Goal: Obtain resource: Obtain resource

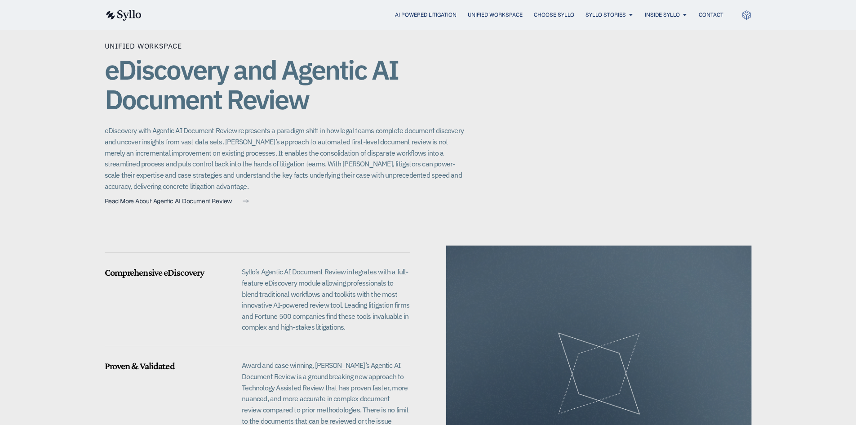
scroll to position [629, 0]
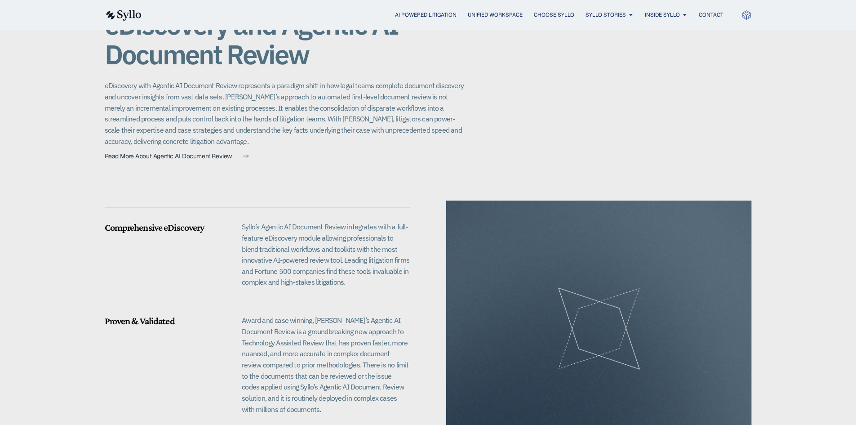
click at [283, 256] on p "Syllo’s Agentic AI Document Review integrates with a full-feature eDiscovery mo…" at bounding box center [326, 254] width 168 height 66
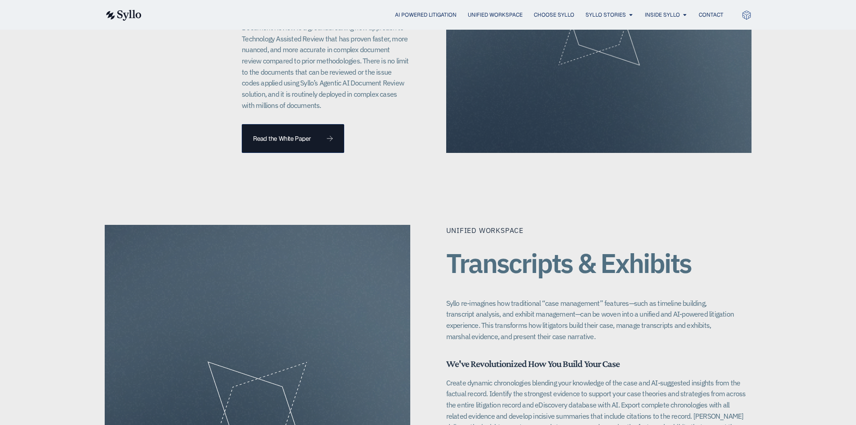
scroll to position [988, 0]
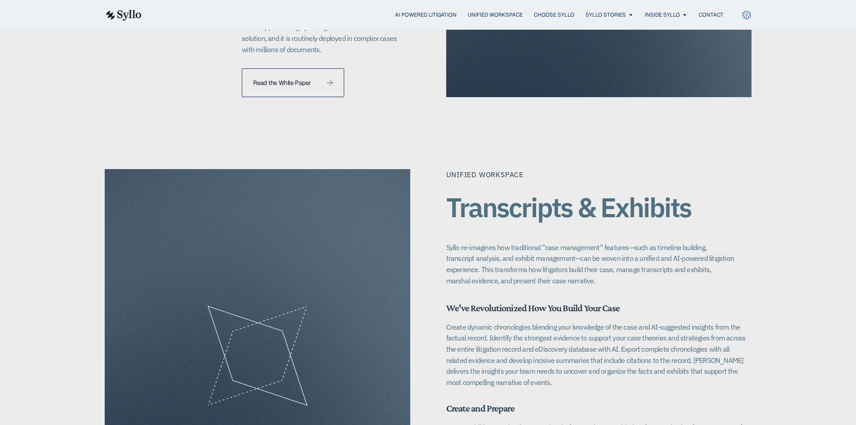
click at [289, 88] on link "Read the White Paper" at bounding box center [293, 82] width 102 height 29
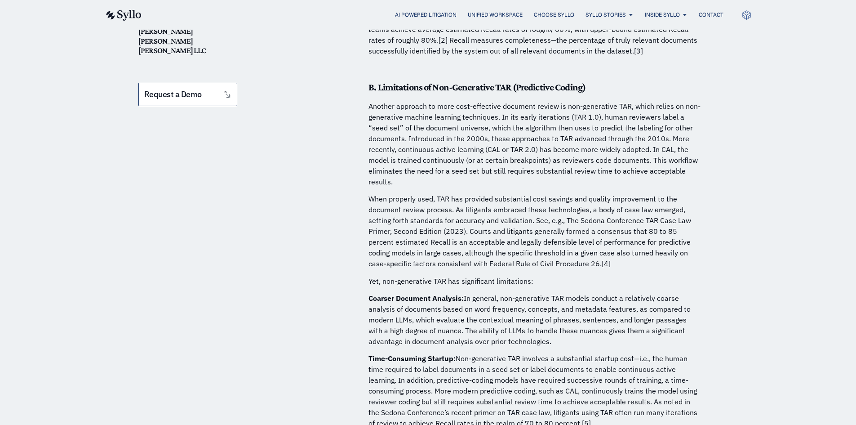
scroll to position [809, 0]
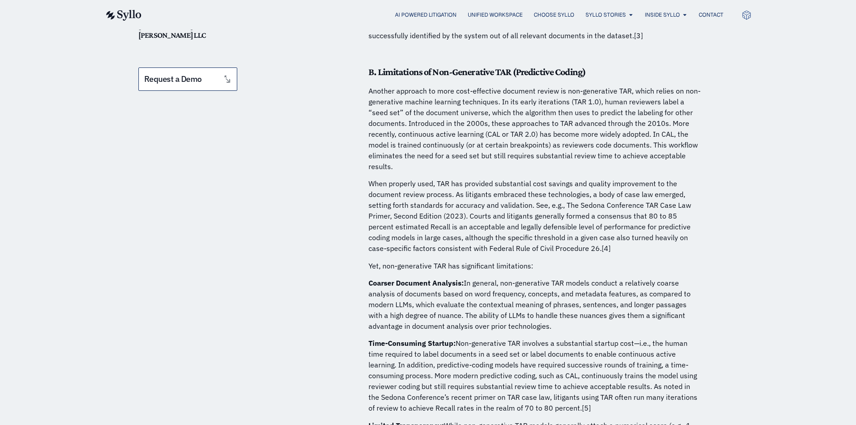
click at [458, 286] on p "Coarser Document Analysis: In general, non-generative TAR models conduct a rela…" at bounding box center [534, 304] width 332 height 54
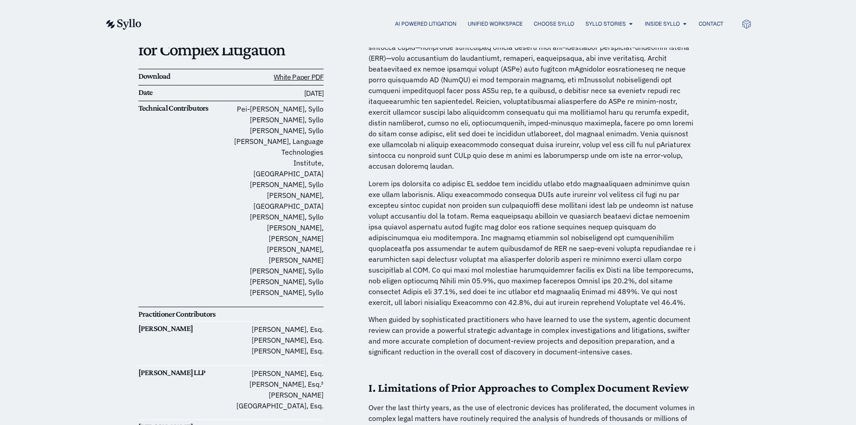
scroll to position [0, 0]
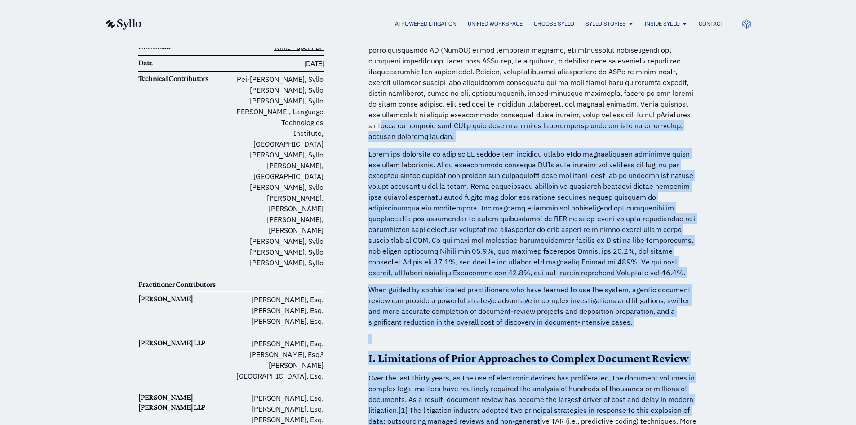
drag, startPoint x: 590, startPoint y: 283, endPoint x: 538, endPoint y: 446, distance: 170.5
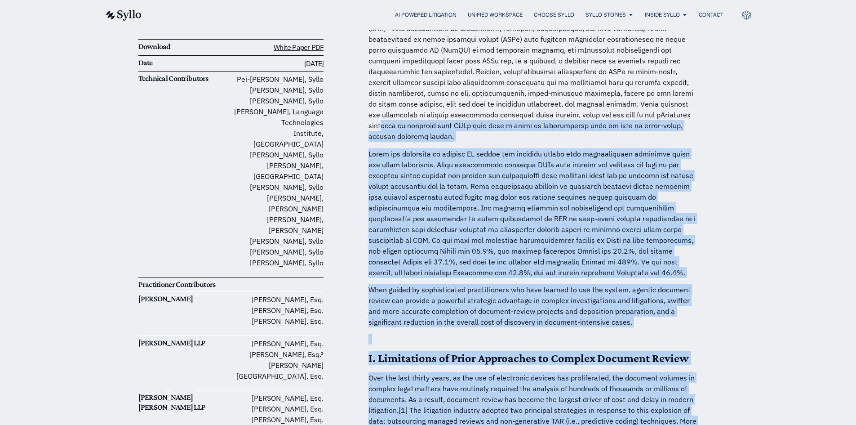
scroll to position [229, 0]
